Goal: Check status: Check status

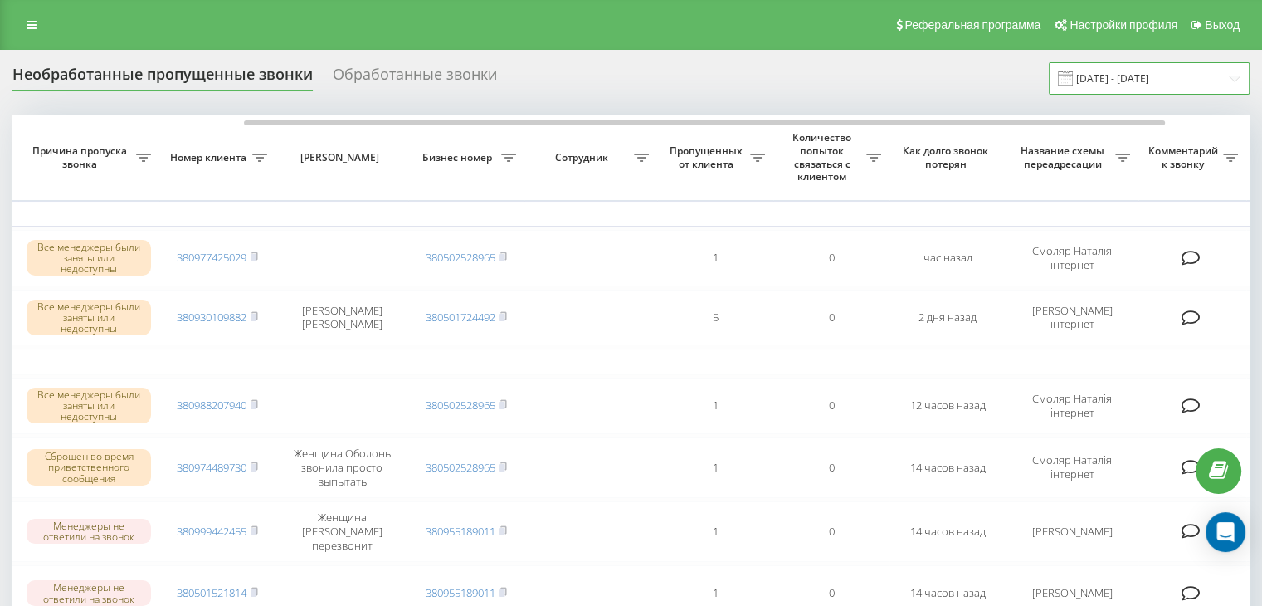
click at [1168, 76] on input "[DATE] - [DATE]" at bounding box center [1148, 78] width 201 height 32
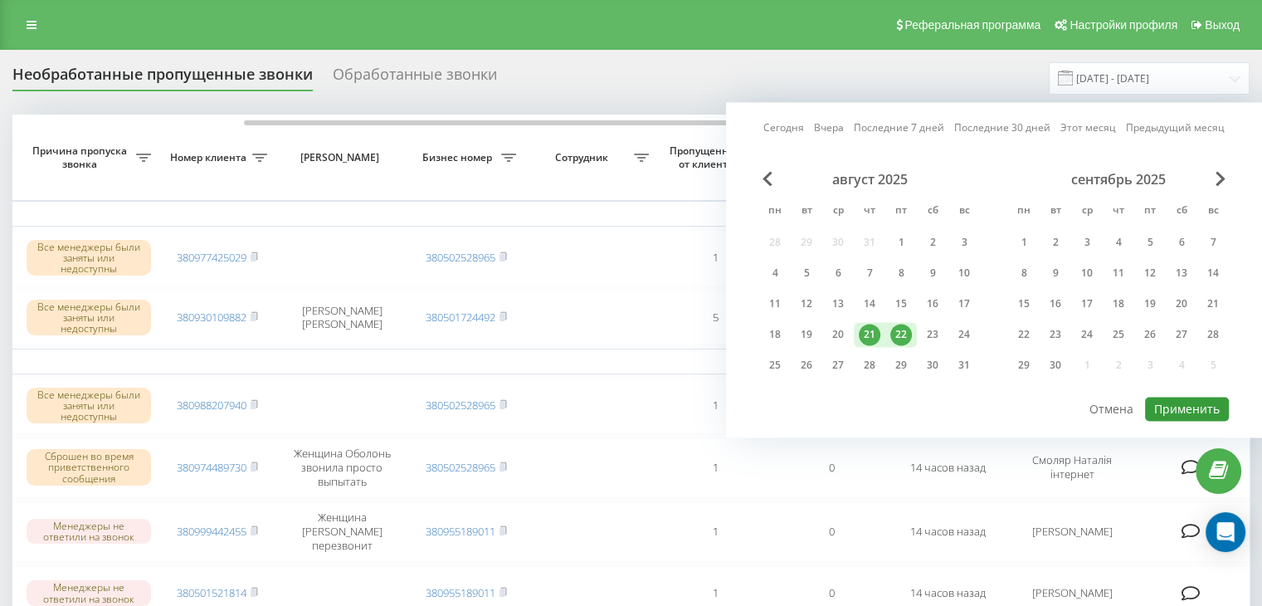
click at [1191, 396] on button "Применить" at bounding box center [1187, 408] width 84 height 24
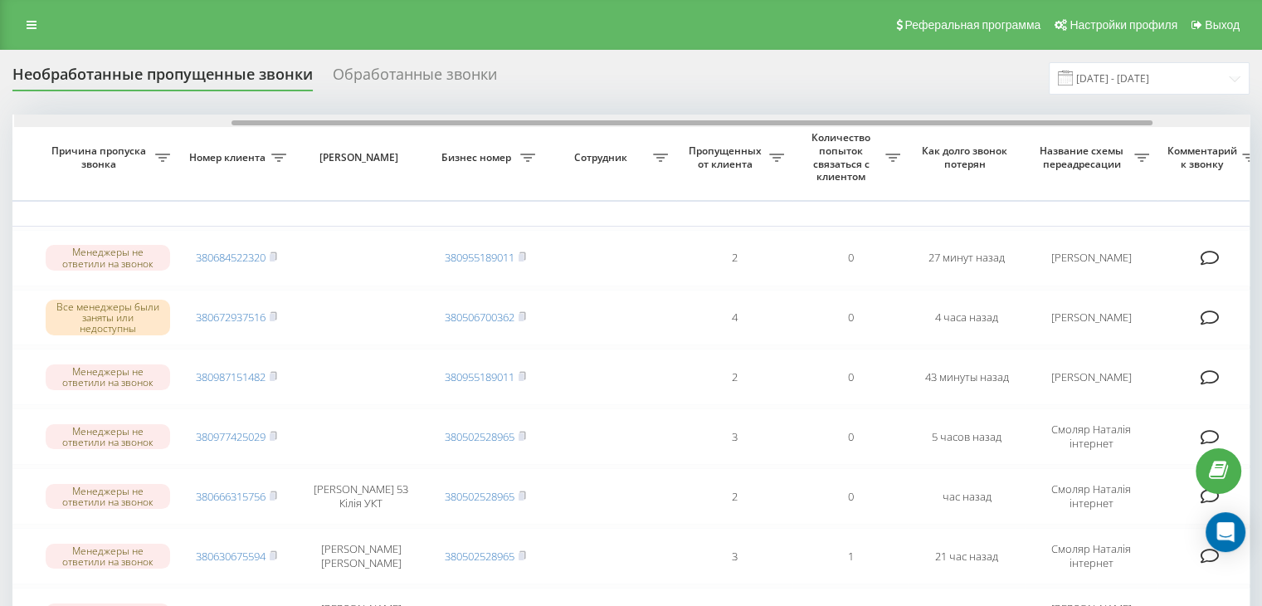
scroll to position [0, 292]
drag, startPoint x: 800, startPoint y: 121, endPoint x: 744, endPoint y: 211, distance: 105.4
click at [1017, 120] on div at bounding box center [690, 122] width 921 height 5
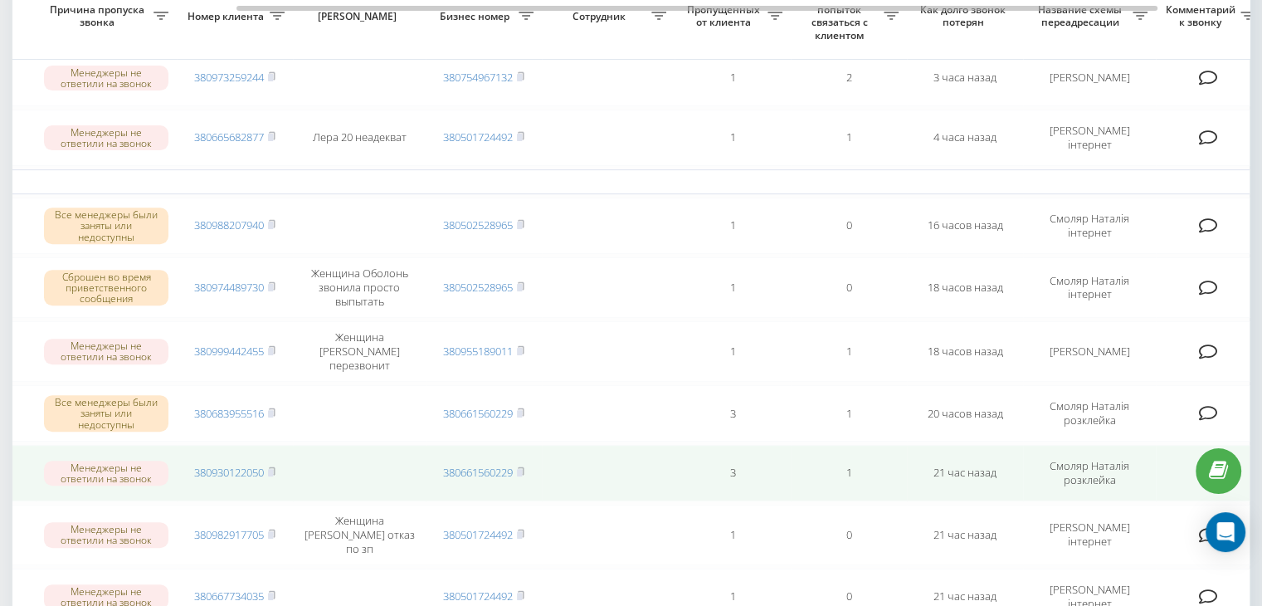
scroll to position [581, 0]
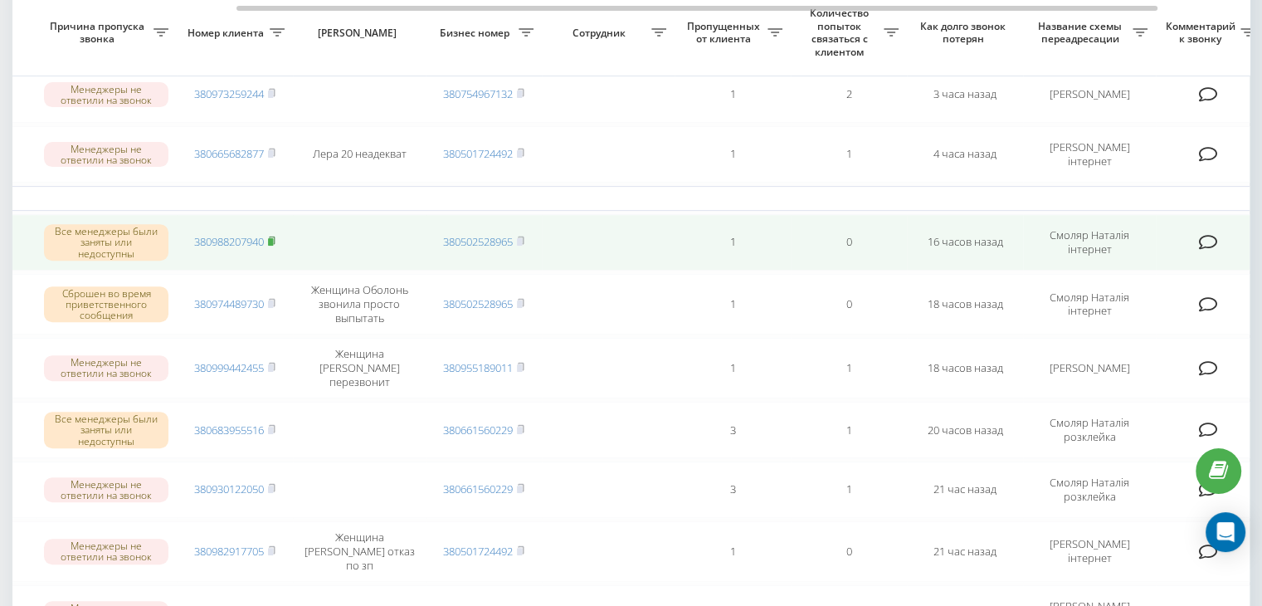
click at [275, 236] on icon at bounding box center [271, 241] width 7 height 10
click at [273, 240] on rect at bounding box center [270, 241] width 5 height 7
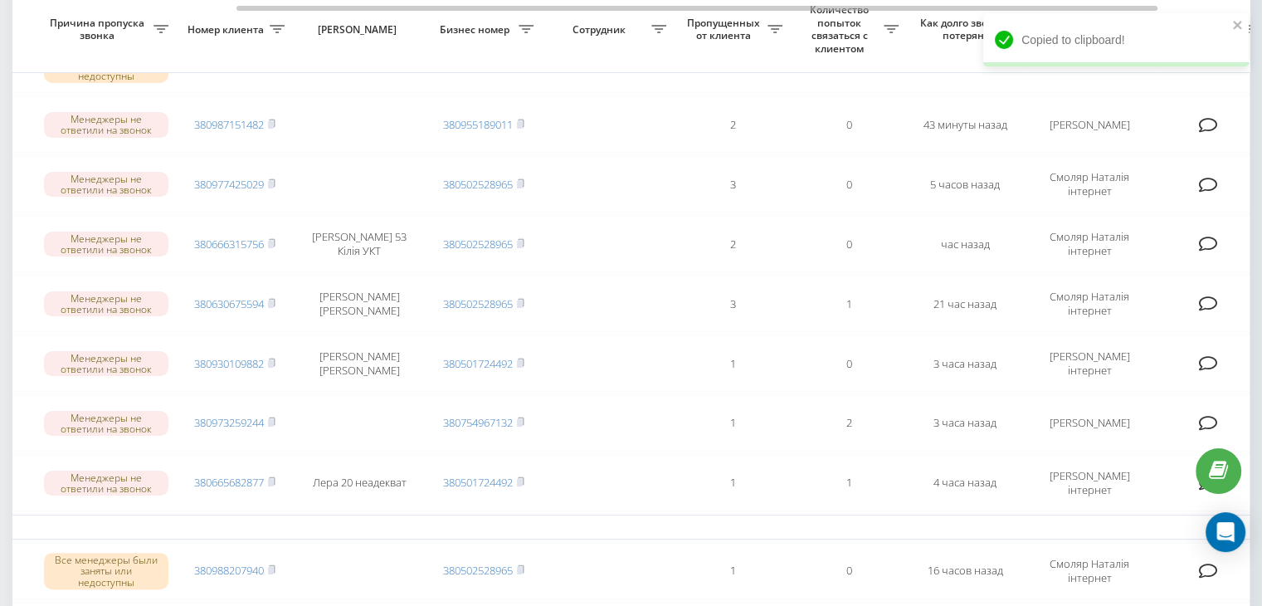
scroll to position [249, 0]
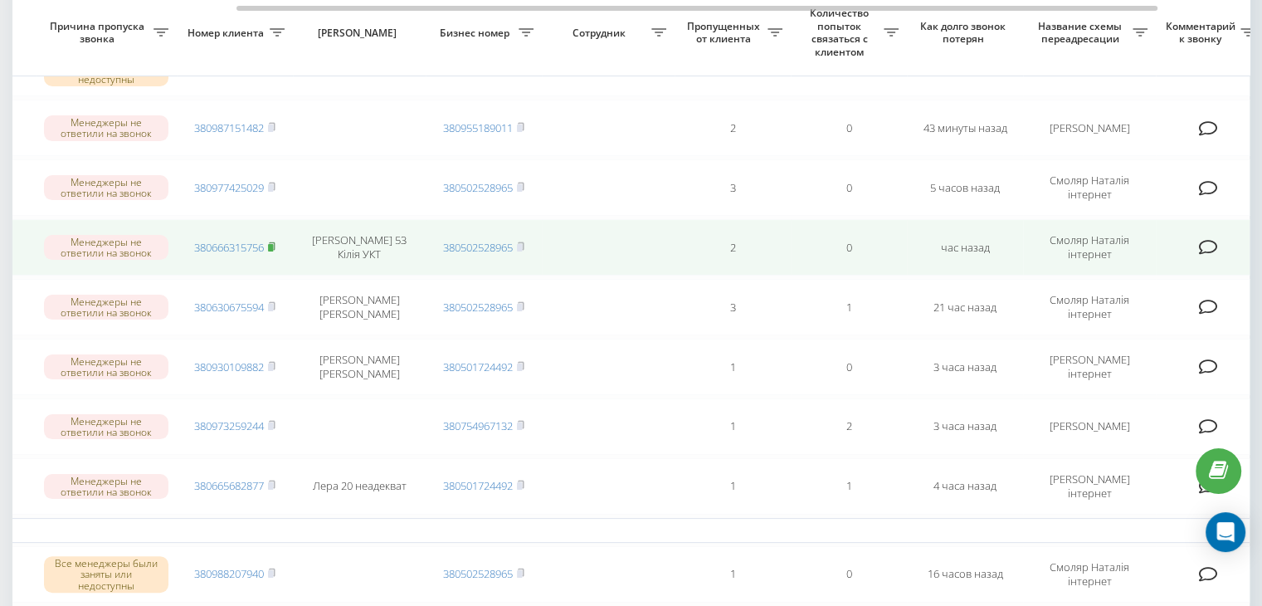
click at [273, 245] on rect at bounding box center [270, 247] width 5 height 7
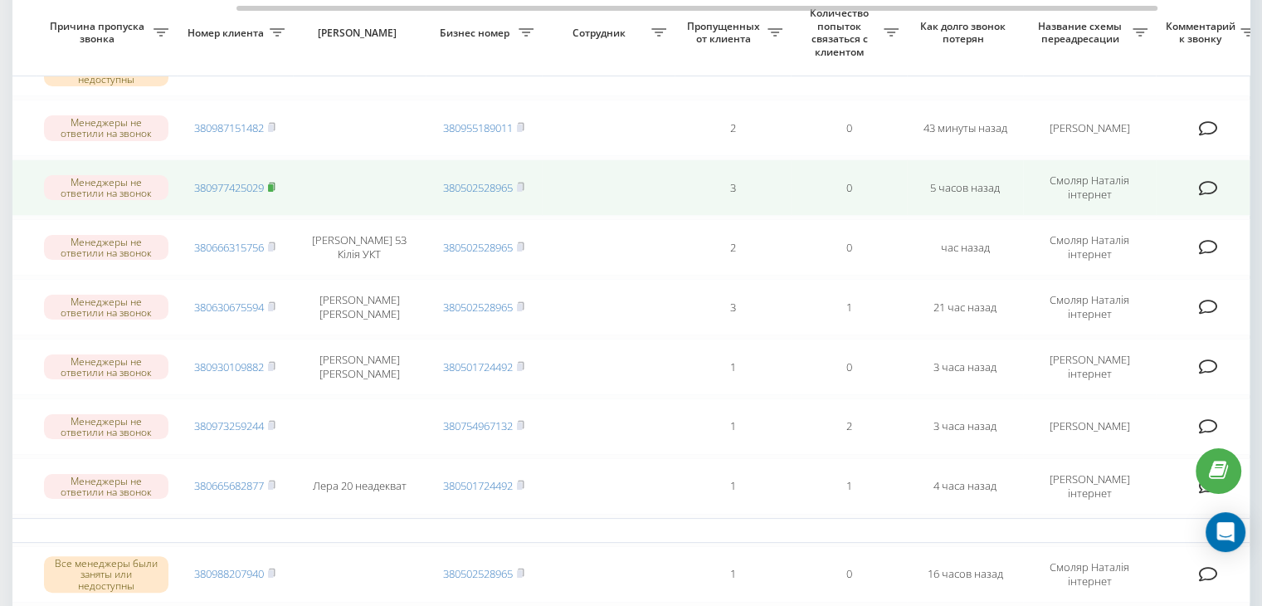
click at [270, 184] on rect at bounding box center [270, 187] width 5 height 7
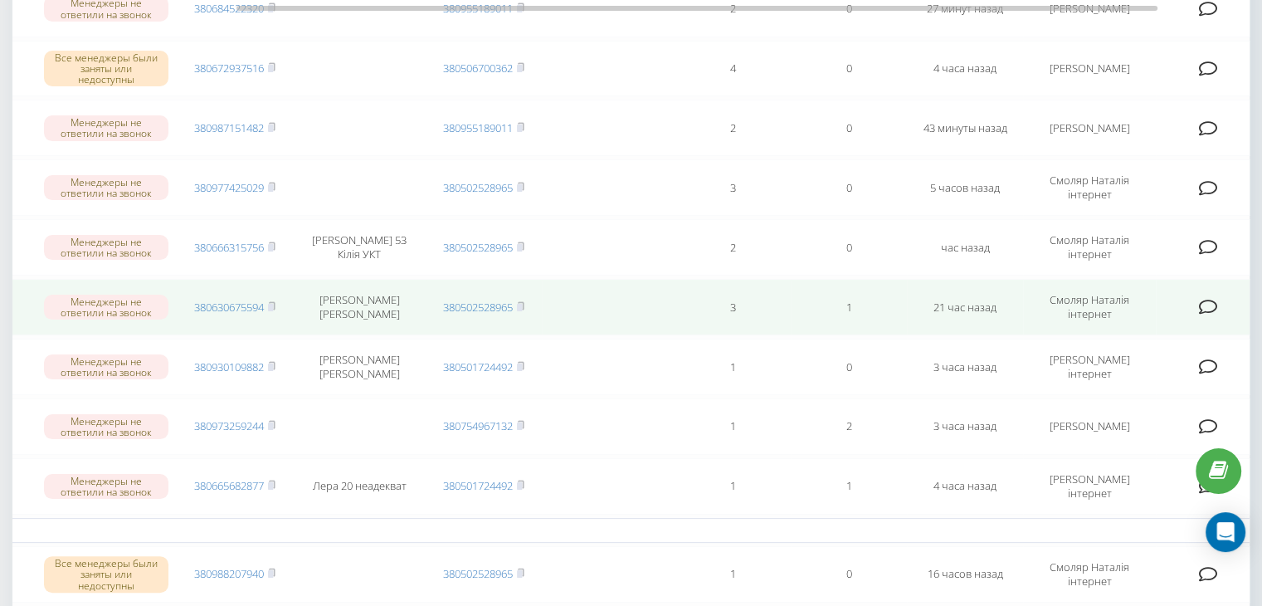
scroll to position [0, 0]
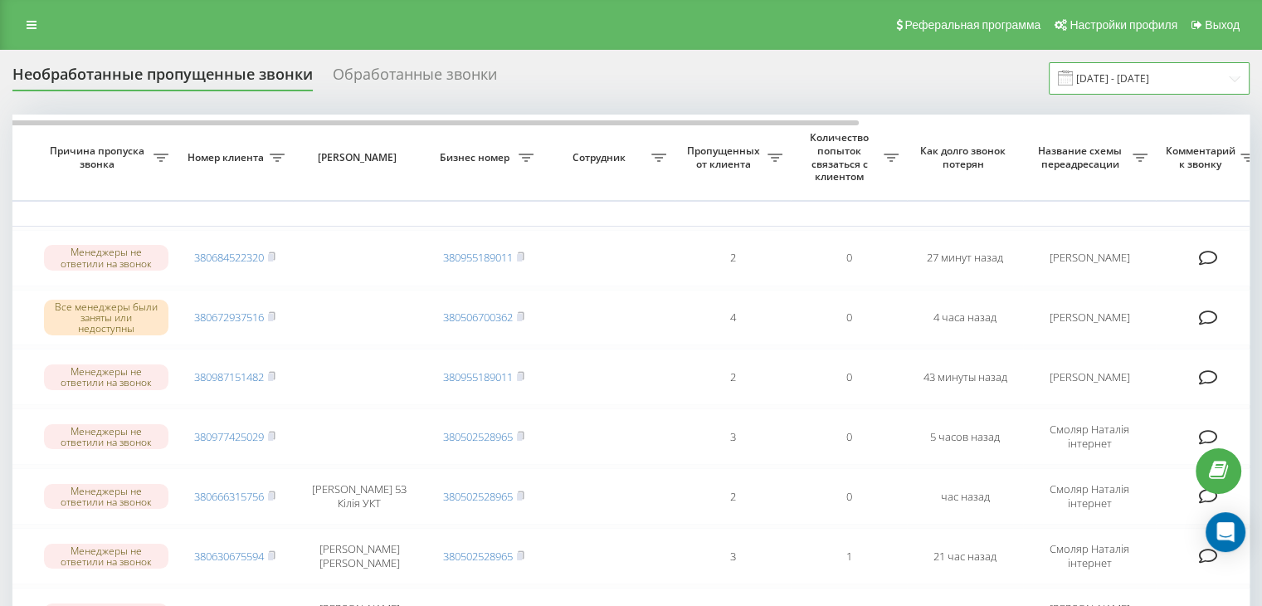
click at [1152, 83] on input "[DATE] - [DATE]" at bounding box center [1148, 78] width 201 height 32
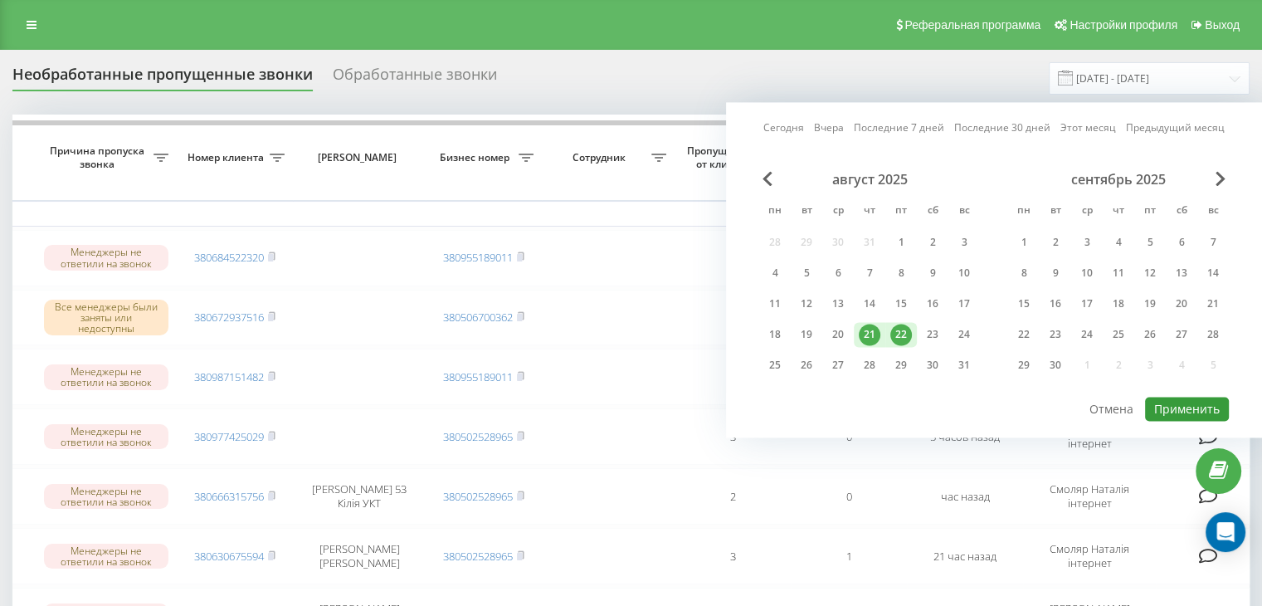
click at [1191, 402] on button "Применить" at bounding box center [1187, 408] width 84 height 24
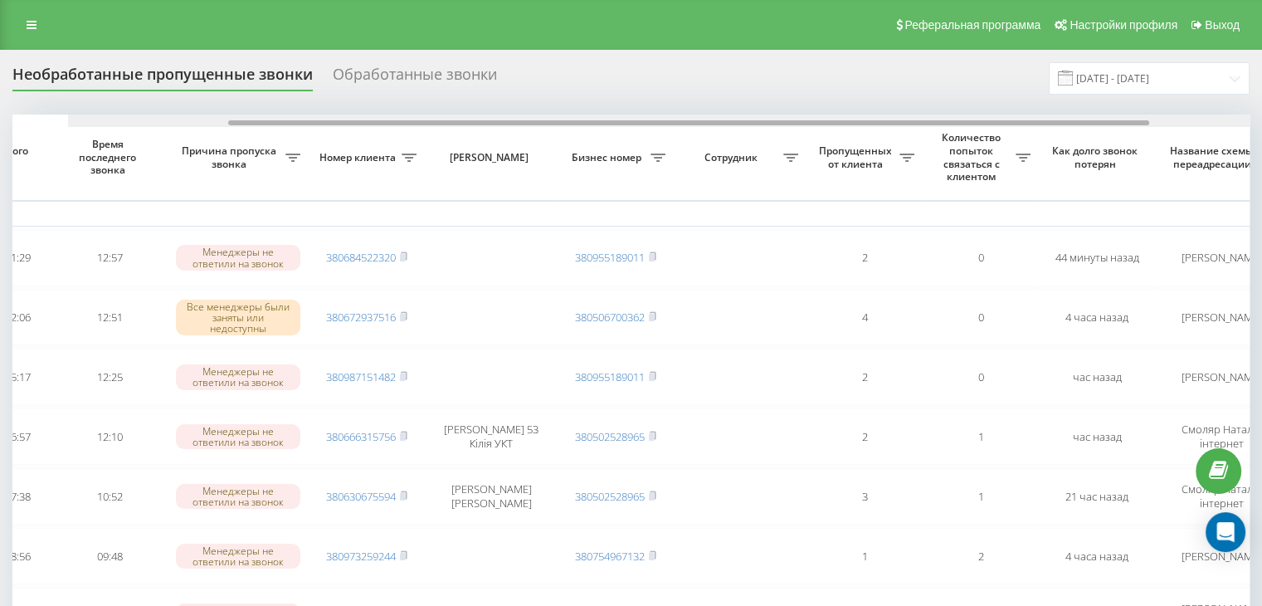
scroll to position [0, 220]
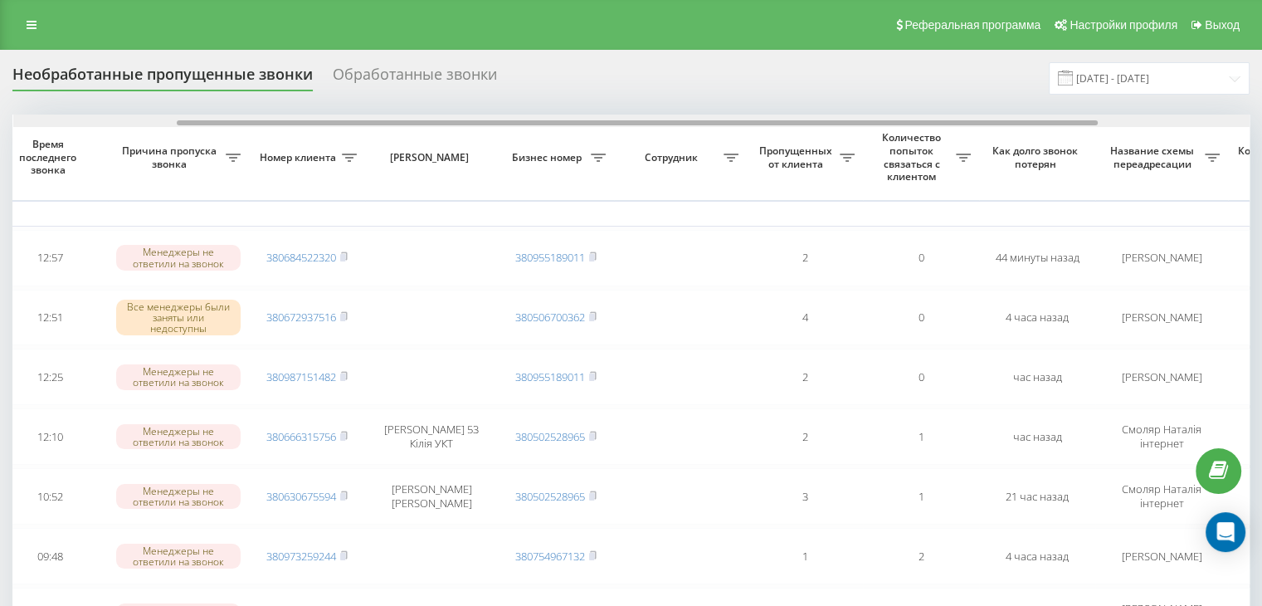
drag, startPoint x: 818, startPoint y: 124, endPoint x: 982, endPoint y: 131, distance: 164.4
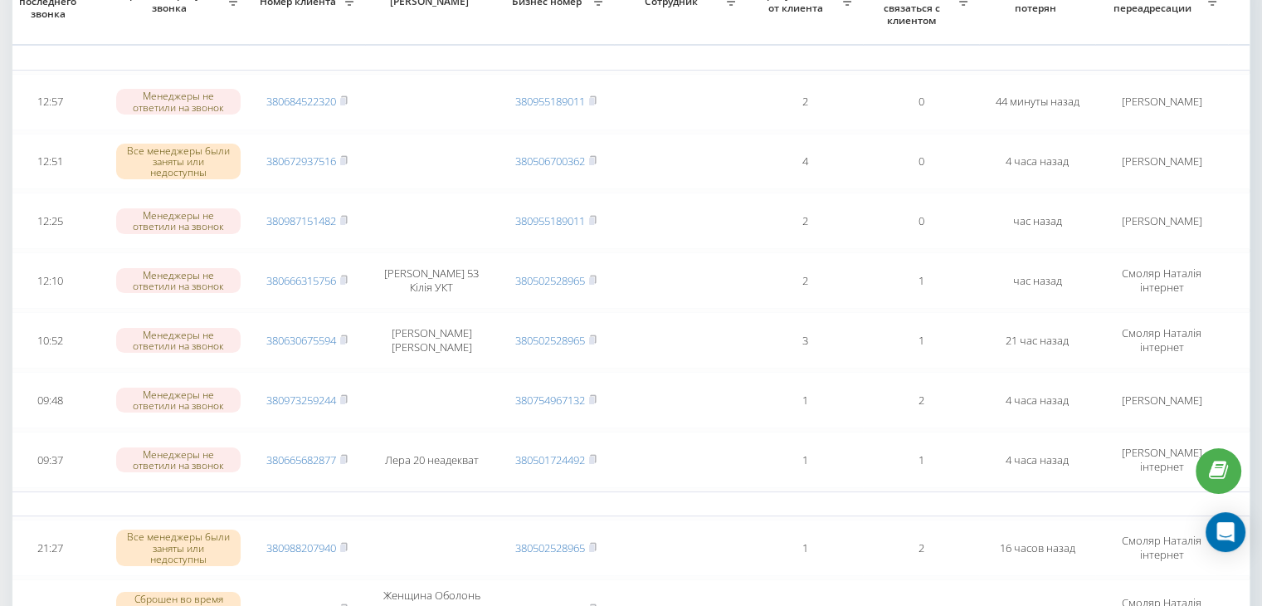
scroll to position [0, 0]
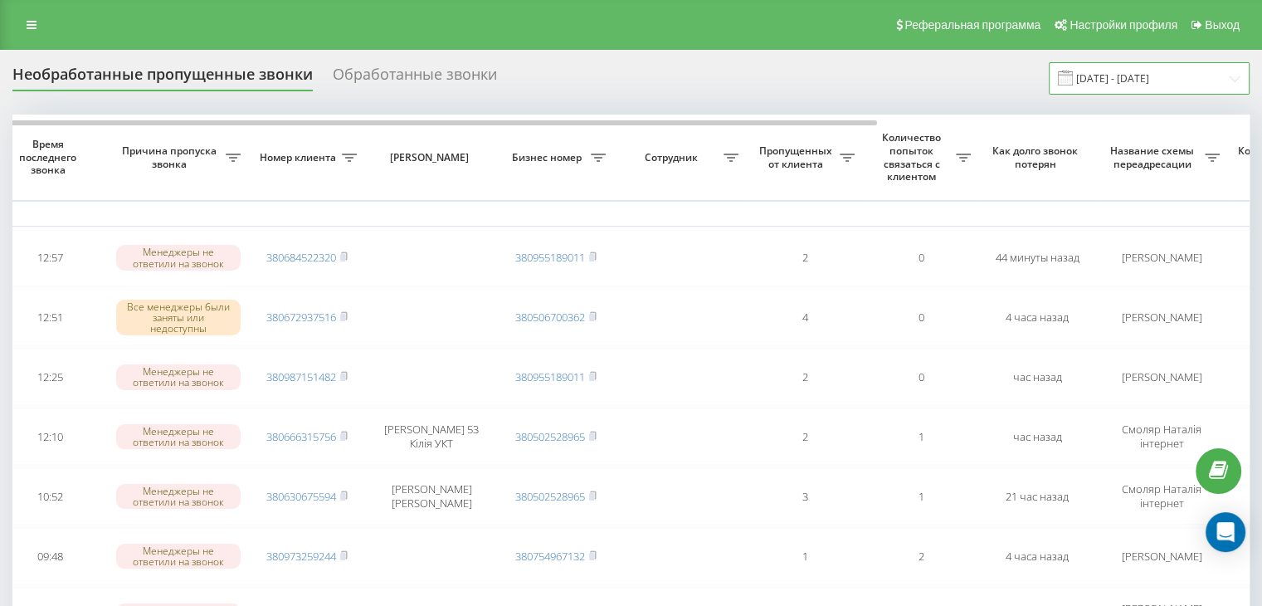
click at [1180, 89] on input "[DATE] - [DATE]" at bounding box center [1148, 78] width 201 height 32
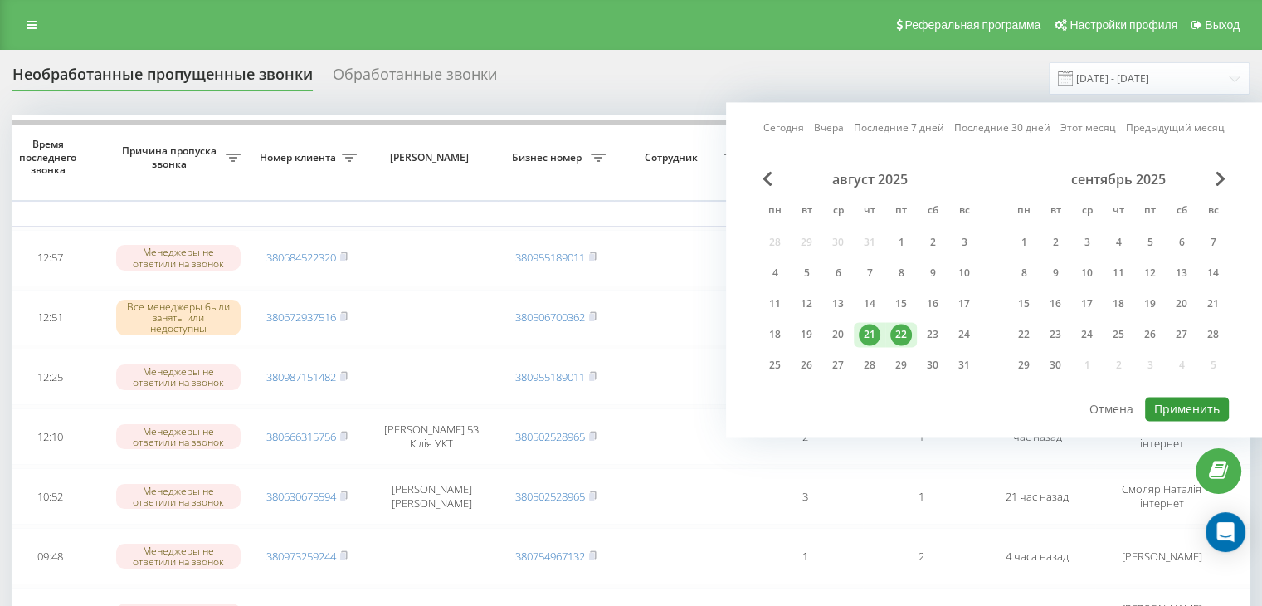
click at [1189, 401] on button "Применить" at bounding box center [1187, 408] width 84 height 24
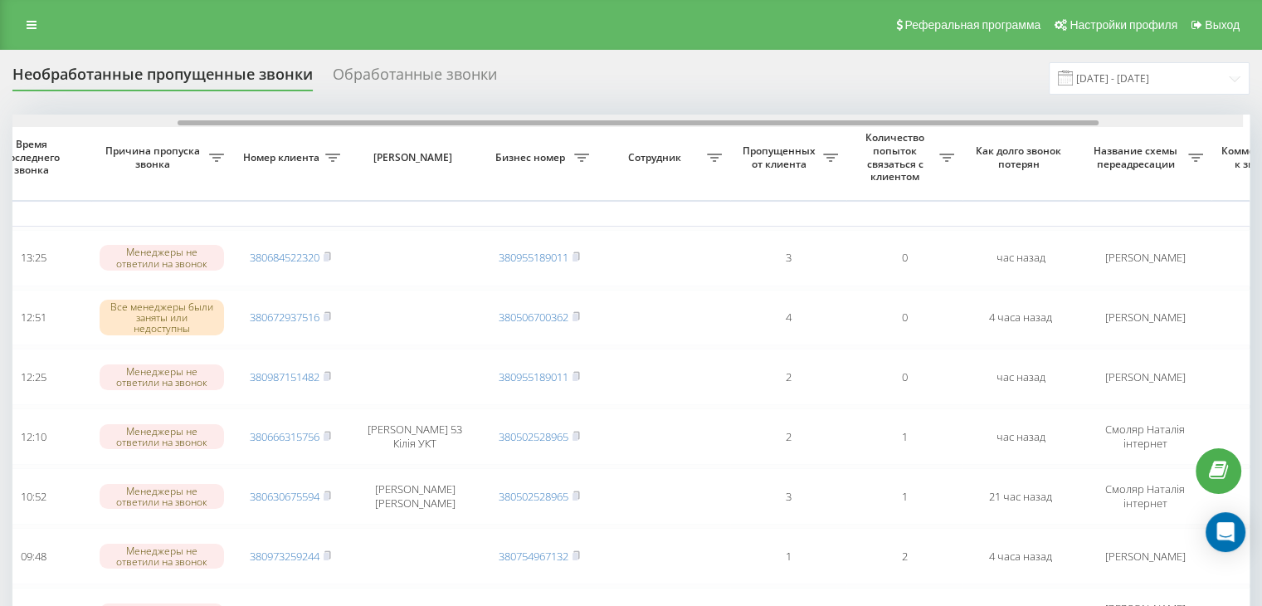
scroll to position [0, 239]
drag, startPoint x: 805, startPoint y: 124, endPoint x: 984, endPoint y: 125, distance: 178.3
click at [984, 125] on div at bounding box center [631, 120] width 1236 height 12
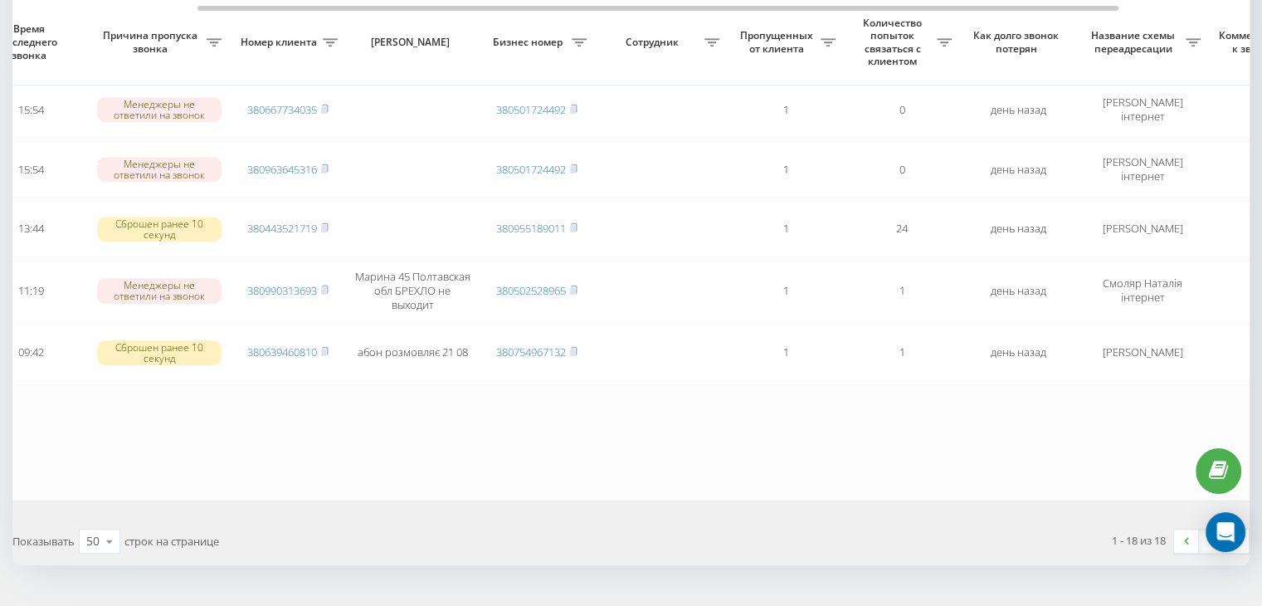
scroll to position [992, 0]
